Goal: Task Accomplishment & Management: Manage account settings

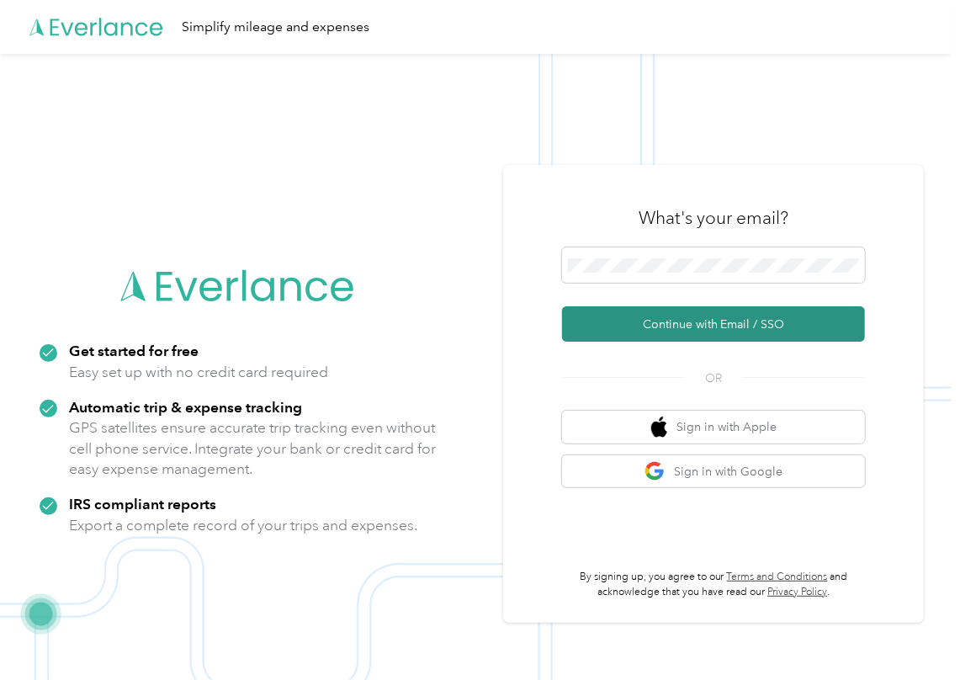
click at [604, 324] on button "Continue with Email / SSO" at bounding box center [713, 323] width 303 height 35
click at [606, 328] on button "Continue with Email / SSO" at bounding box center [713, 323] width 303 height 35
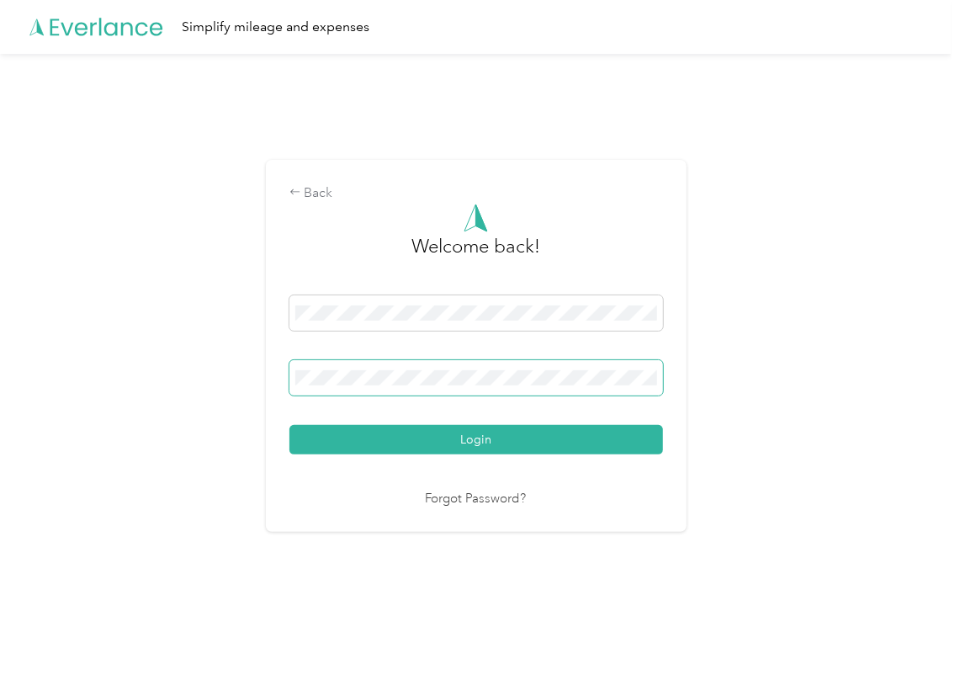
click at [388, 364] on span at bounding box center [477, 377] width 374 height 35
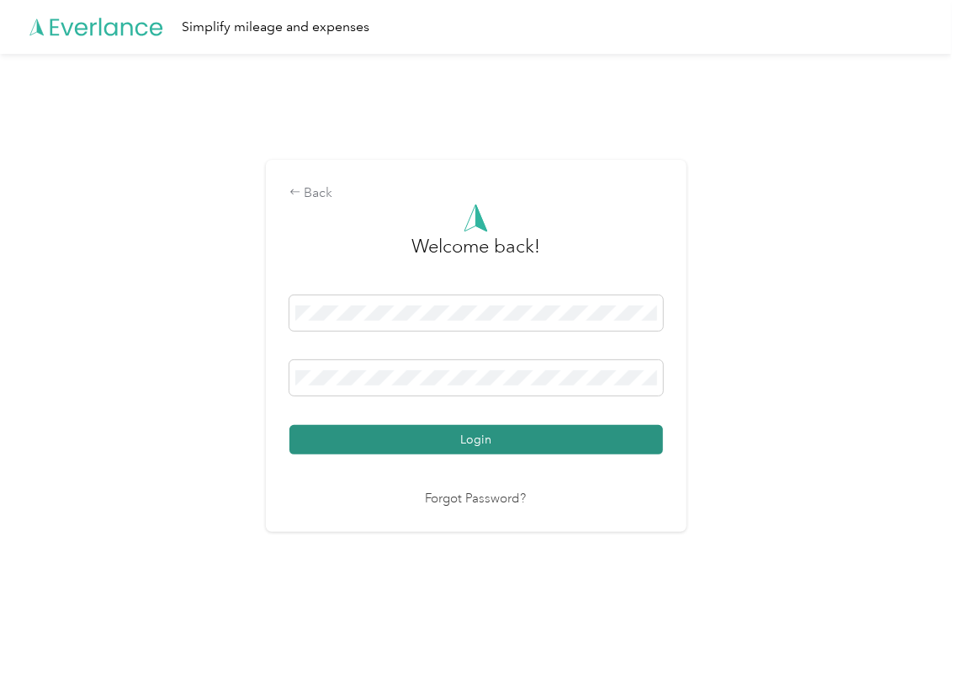
click at [348, 435] on button "Login" at bounding box center [477, 439] width 374 height 29
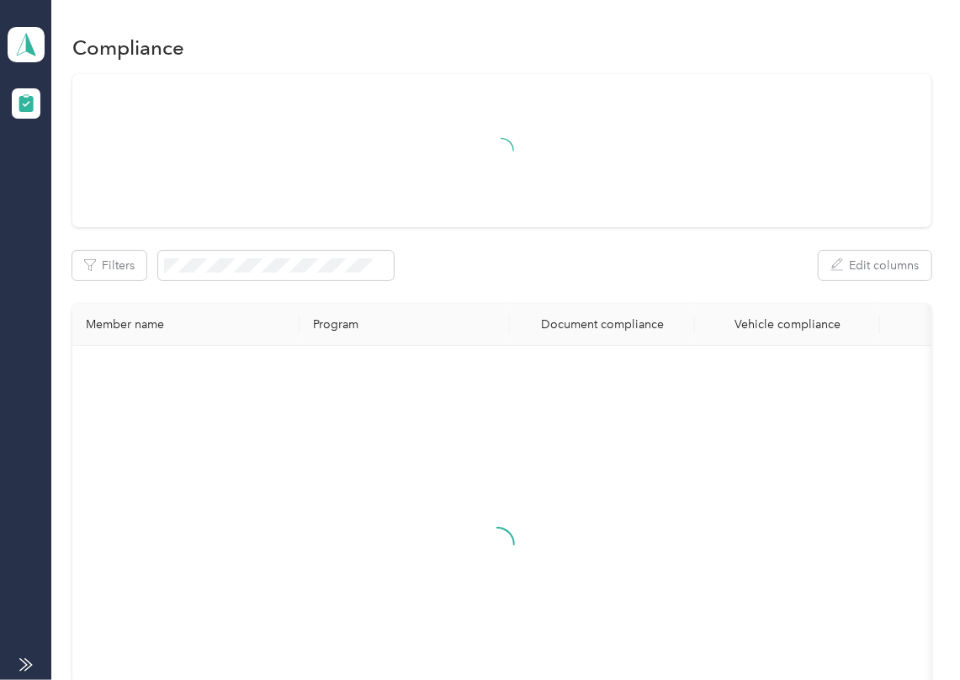
click at [519, 304] on th "Document compliance" at bounding box center [602, 325] width 185 height 42
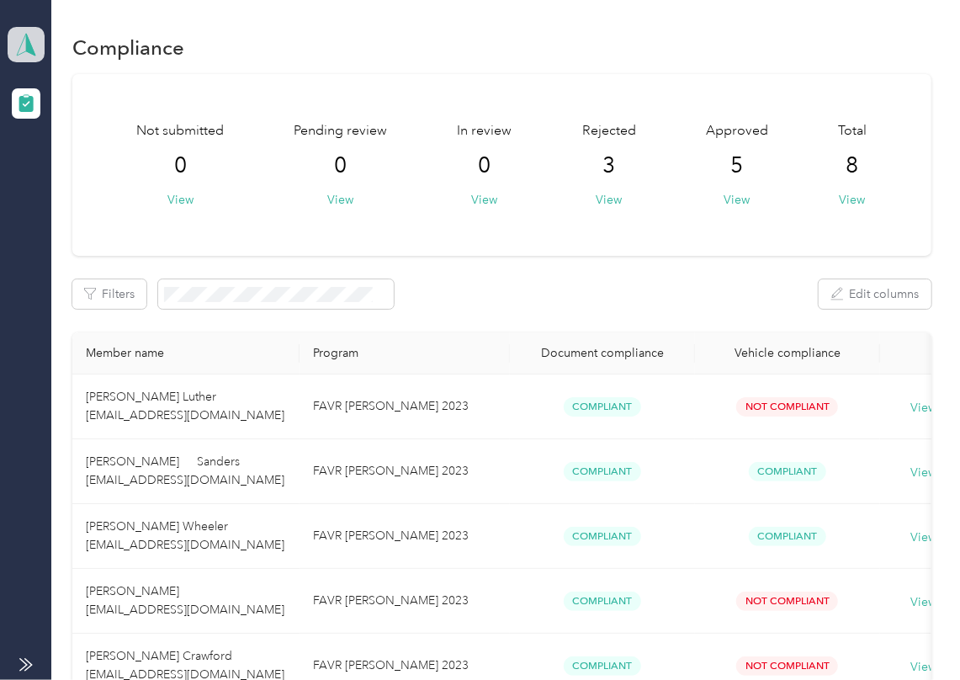
click at [29, 35] on icon at bounding box center [25, 45] width 25 height 24
click at [86, 175] on div "Log out" at bounding box center [184, 175] width 331 height 29
